Goal: Information Seeking & Learning: Learn about a topic

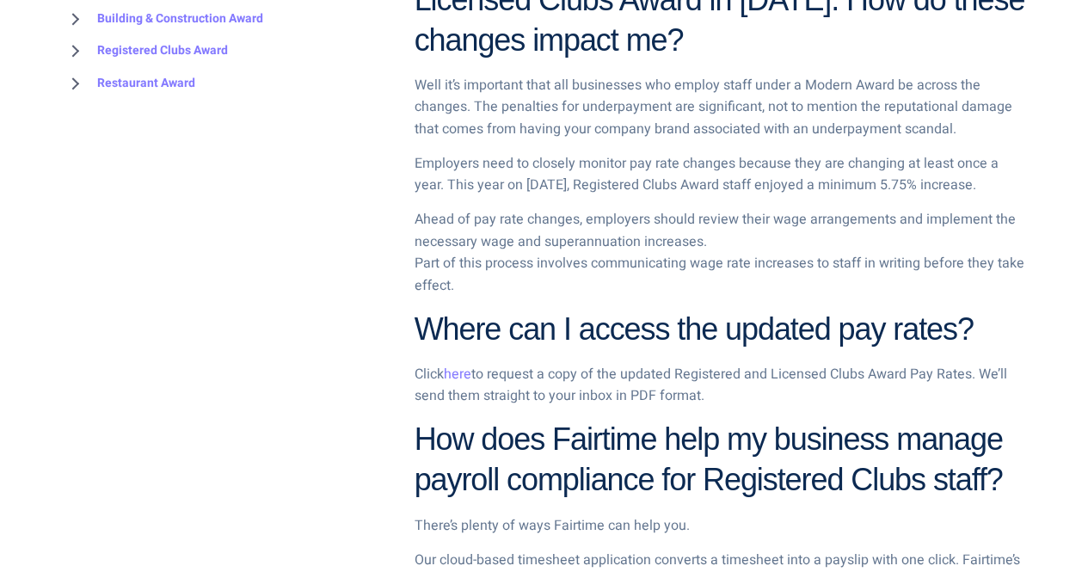
click at [580, 187] on p "Employers need to closely monitor pay rate changes because they are changing at…" at bounding box center [719, 175] width 611 height 44
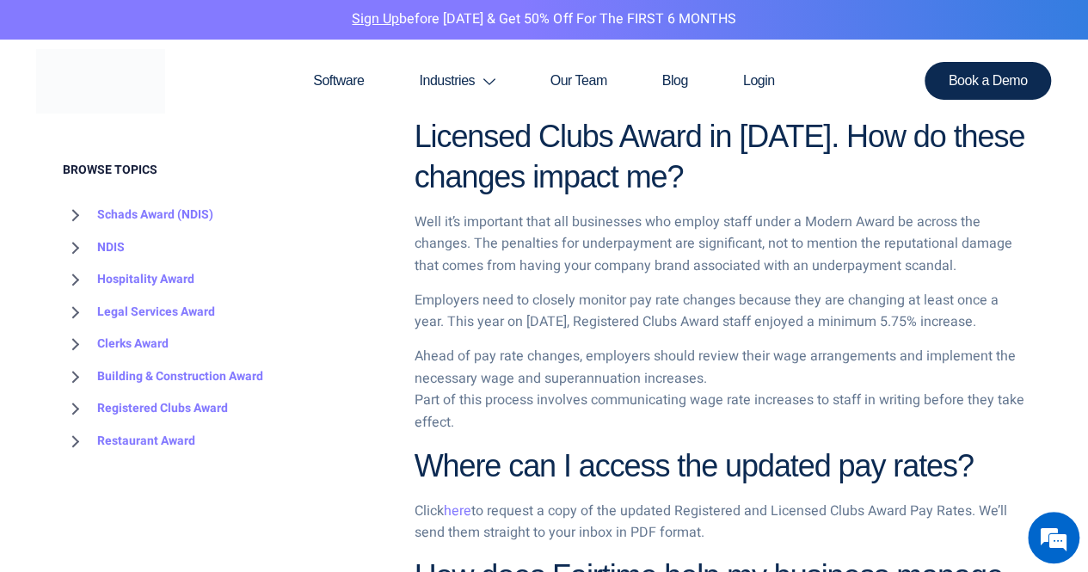
scroll to position [934, 0]
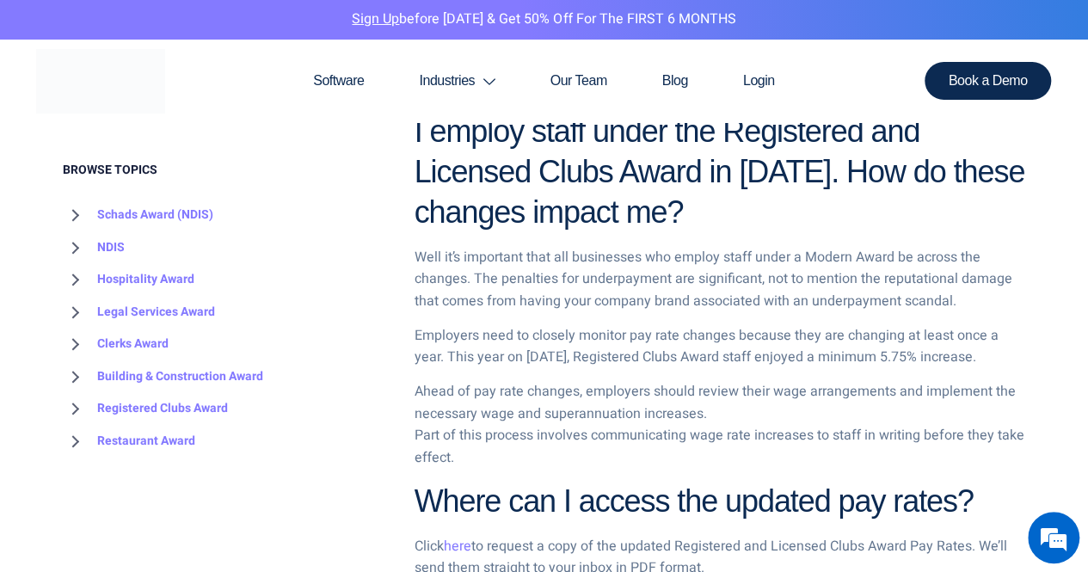
click at [738, 232] on h2 "I employ staff under the Registered and Licensed Clubs Award in [DATE]. How do …" at bounding box center [719, 172] width 611 height 120
click at [782, 369] on p "Employers need to closely monitor pay rate changes because they are changing at…" at bounding box center [719, 347] width 611 height 44
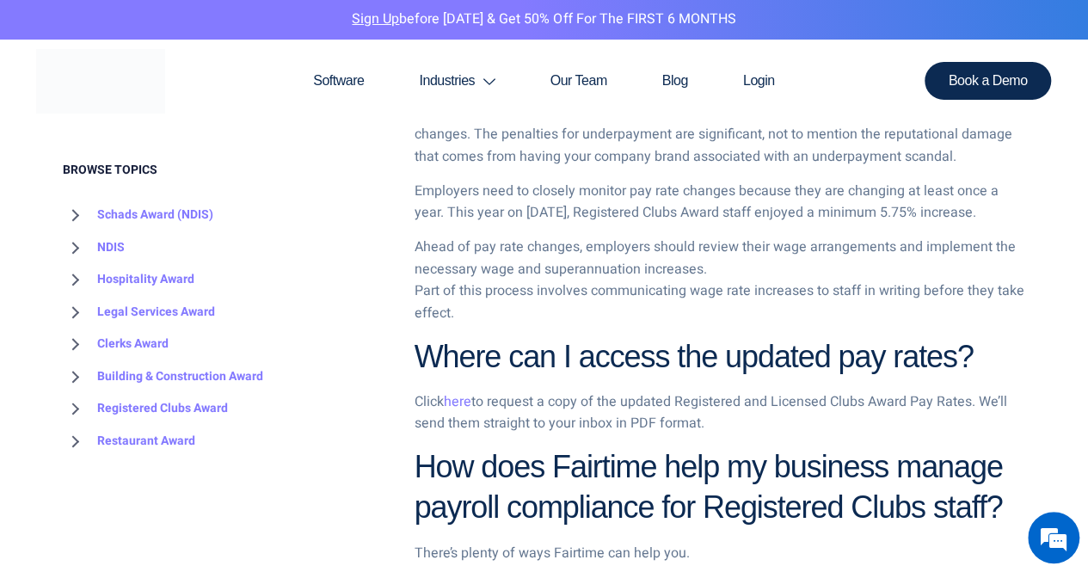
scroll to position [1106, 0]
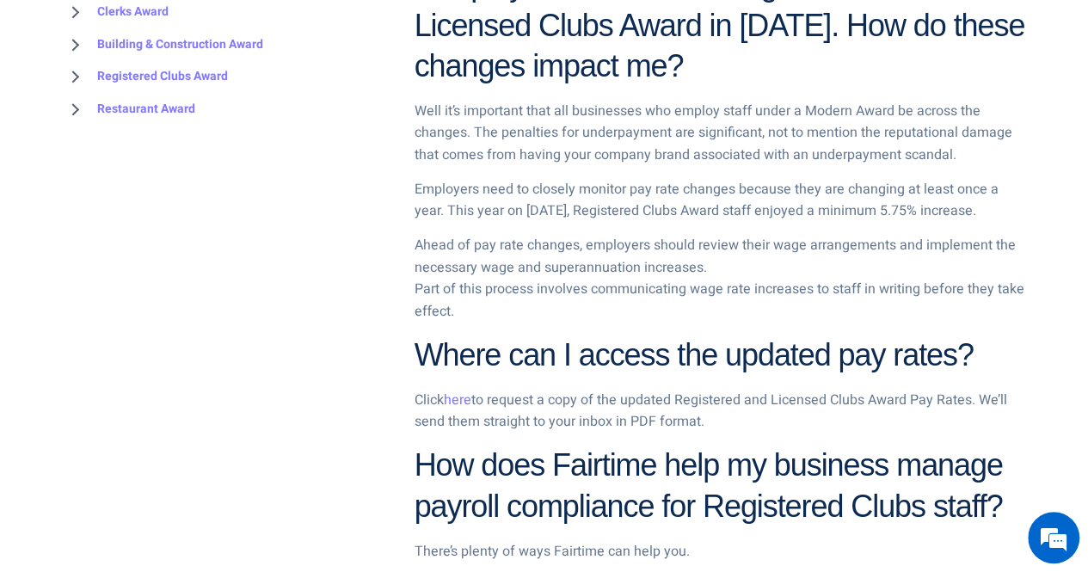
scroll to position [1117, 0]
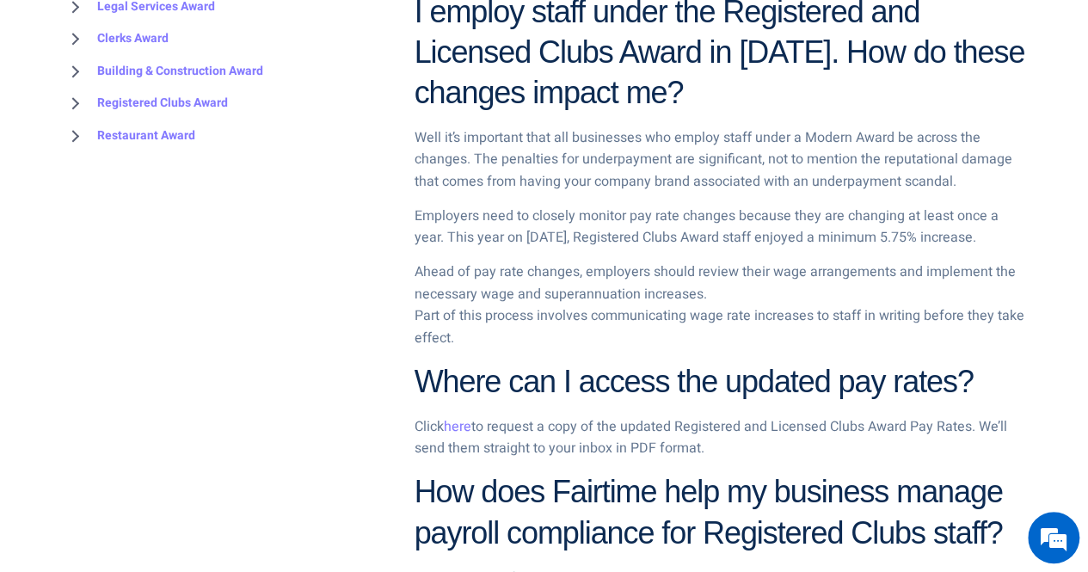
drag, startPoint x: 468, startPoint y: 446, endPoint x: 483, endPoint y: 446, distance: 15.5
click at [468, 437] on link "here" at bounding box center [458, 426] width 28 height 21
click at [467, 437] on link "here" at bounding box center [458, 426] width 28 height 21
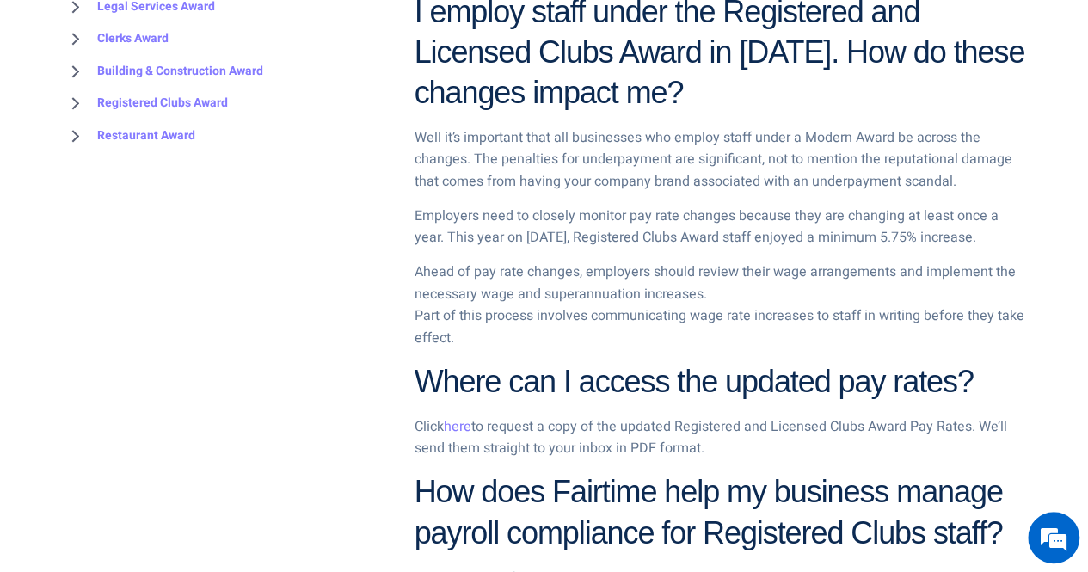
click at [458, 437] on link "here" at bounding box center [458, 426] width 28 height 21
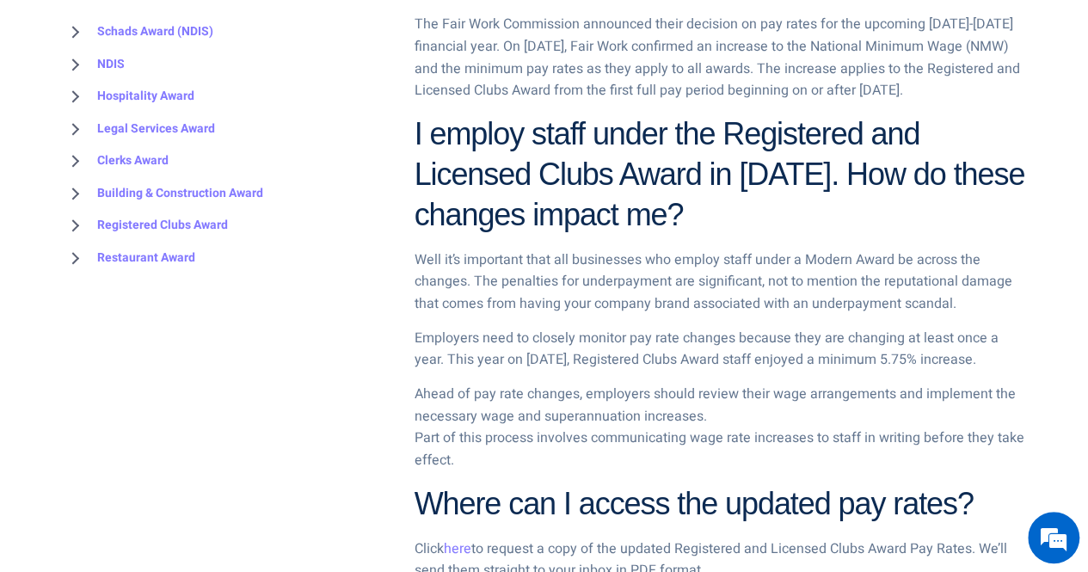
scroll to position [1117, 0]
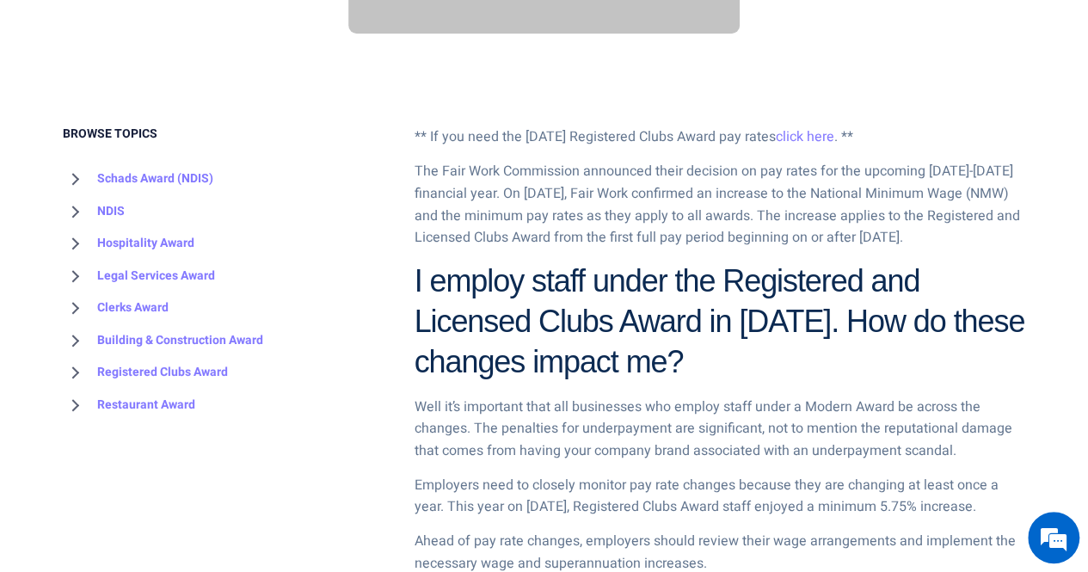
click at [695, 216] on p "The Fair Work Commission announced their decision on pay rates for the upcoming…" at bounding box center [719, 205] width 611 height 88
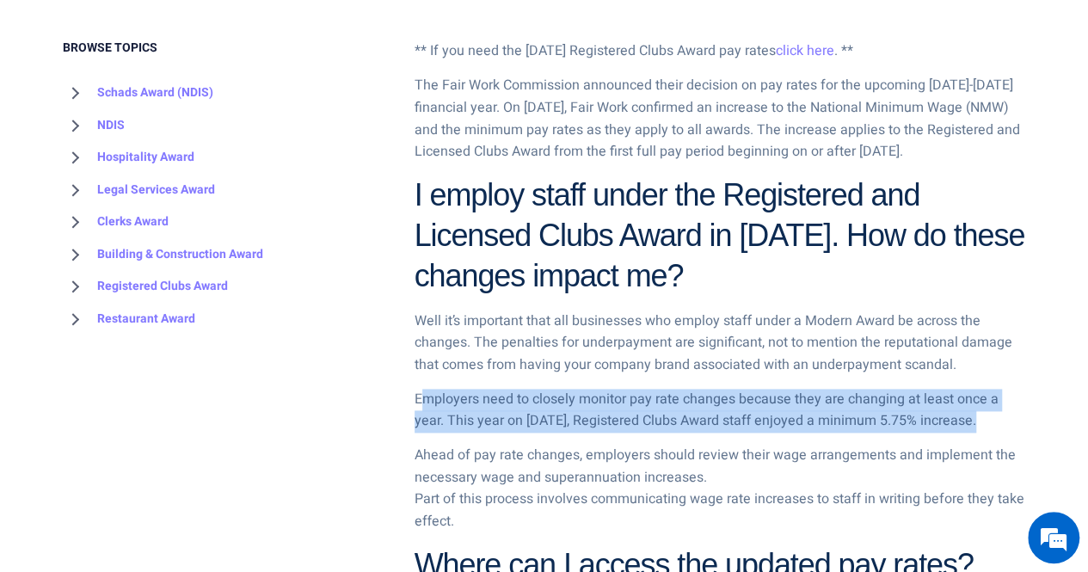
drag, startPoint x: 420, startPoint y: 424, endPoint x: 935, endPoint y: 445, distance: 516.3
click at [935, 432] on p "Employers need to closely monitor pay rate changes because they are changing at…" at bounding box center [719, 411] width 611 height 44
click at [590, 417] on p "Employers need to closely monitor pay rate changes because they are changing at…" at bounding box center [719, 411] width 611 height 44
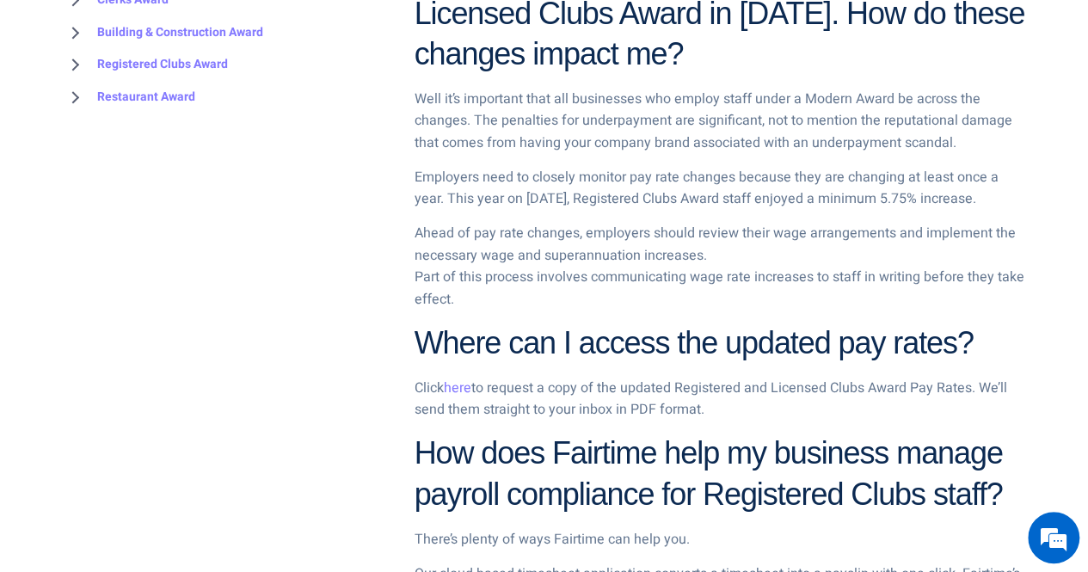
scroll to position [1192, 0]
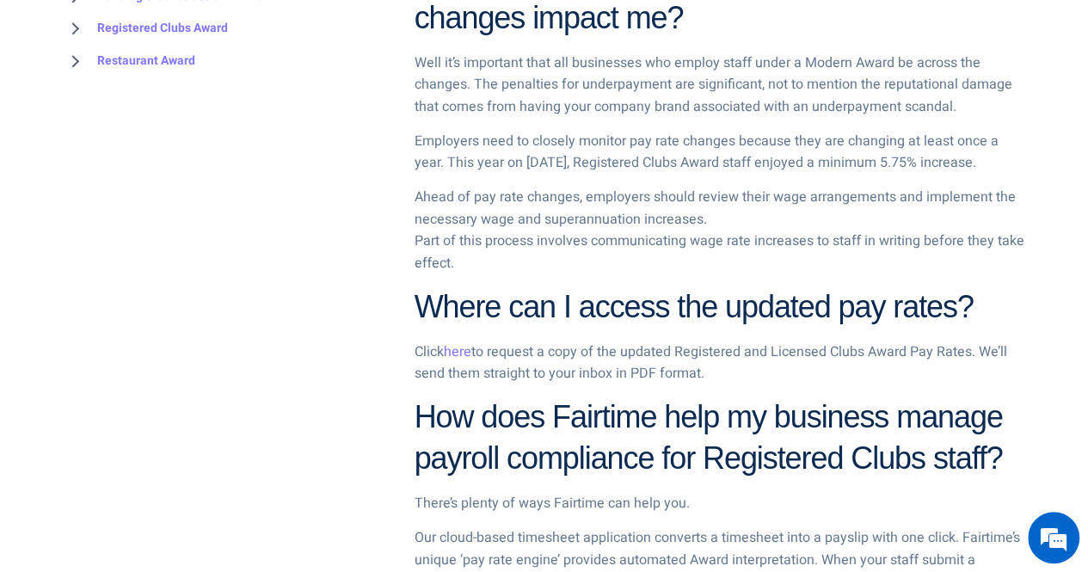
click at [456, 362] on link "here" at bounding box center [458, 351] width 28 height 21
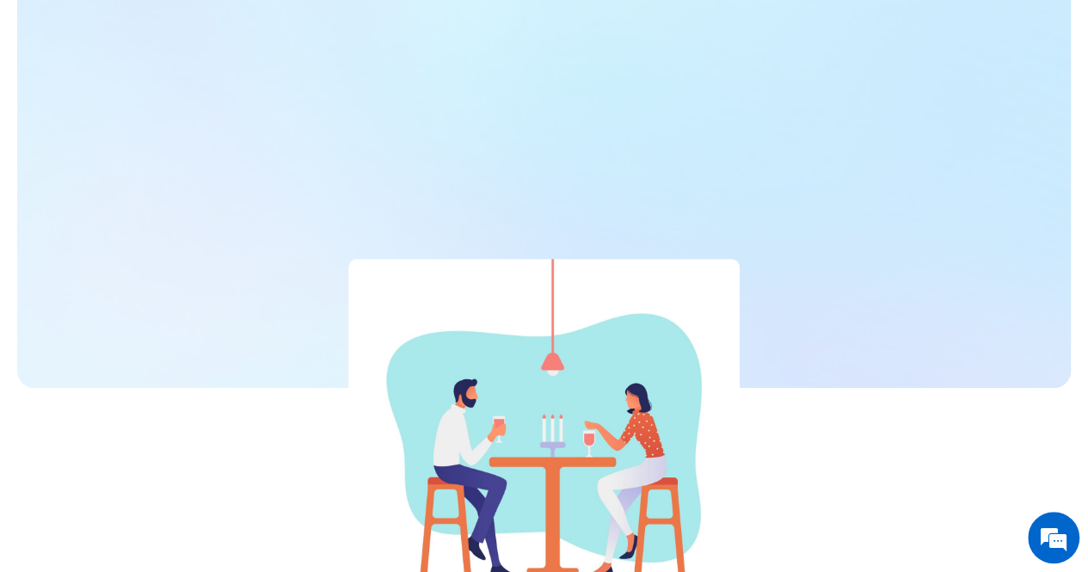
scroll to position [0, 0]
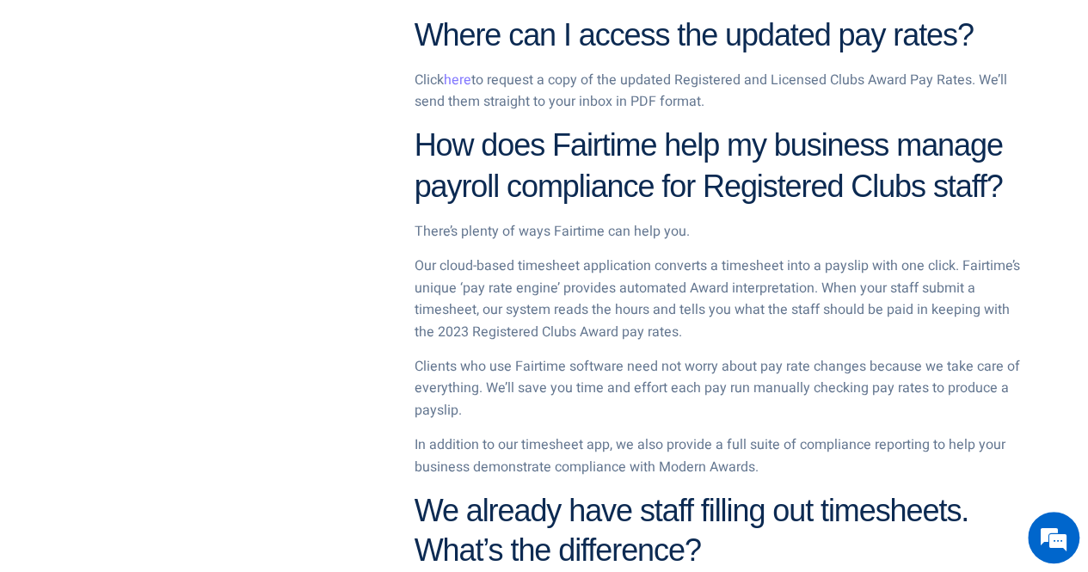
scroll to position [1226, 0]
